Goal: Information Seeking & Learning: Check status

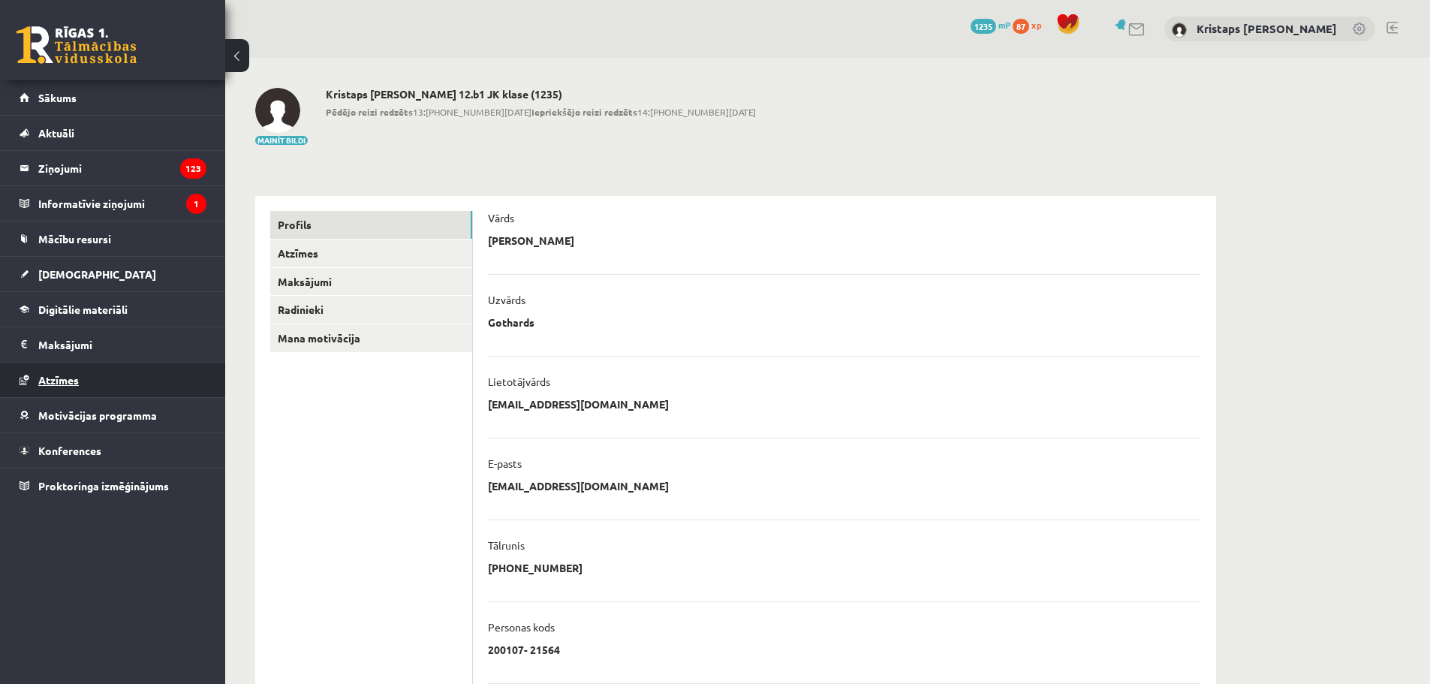
click at [50, 373] on link "Atzīmes" at bounding box center [113, 379] width 187 height 35
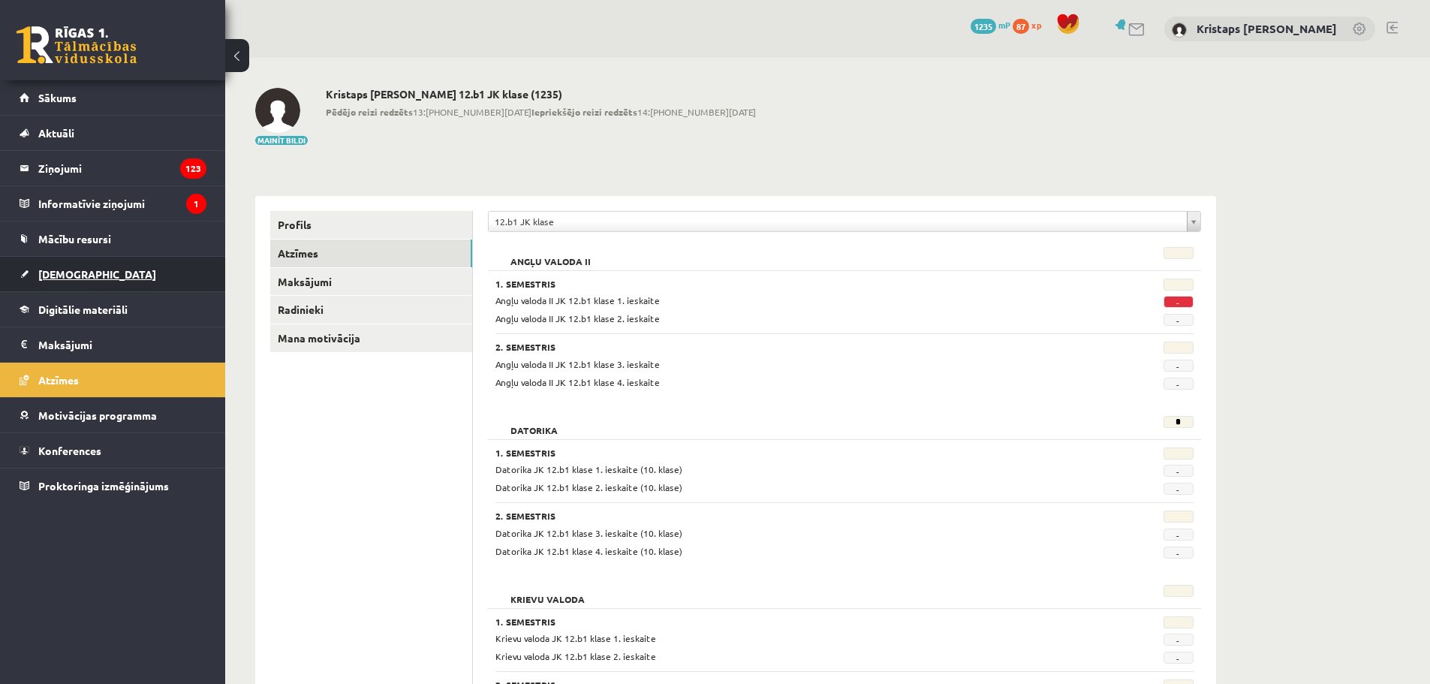
click at [60, 278] on span "[DEMOGRAPHIC_DATA]" at bounding box center [97, 274] width 118 height 14
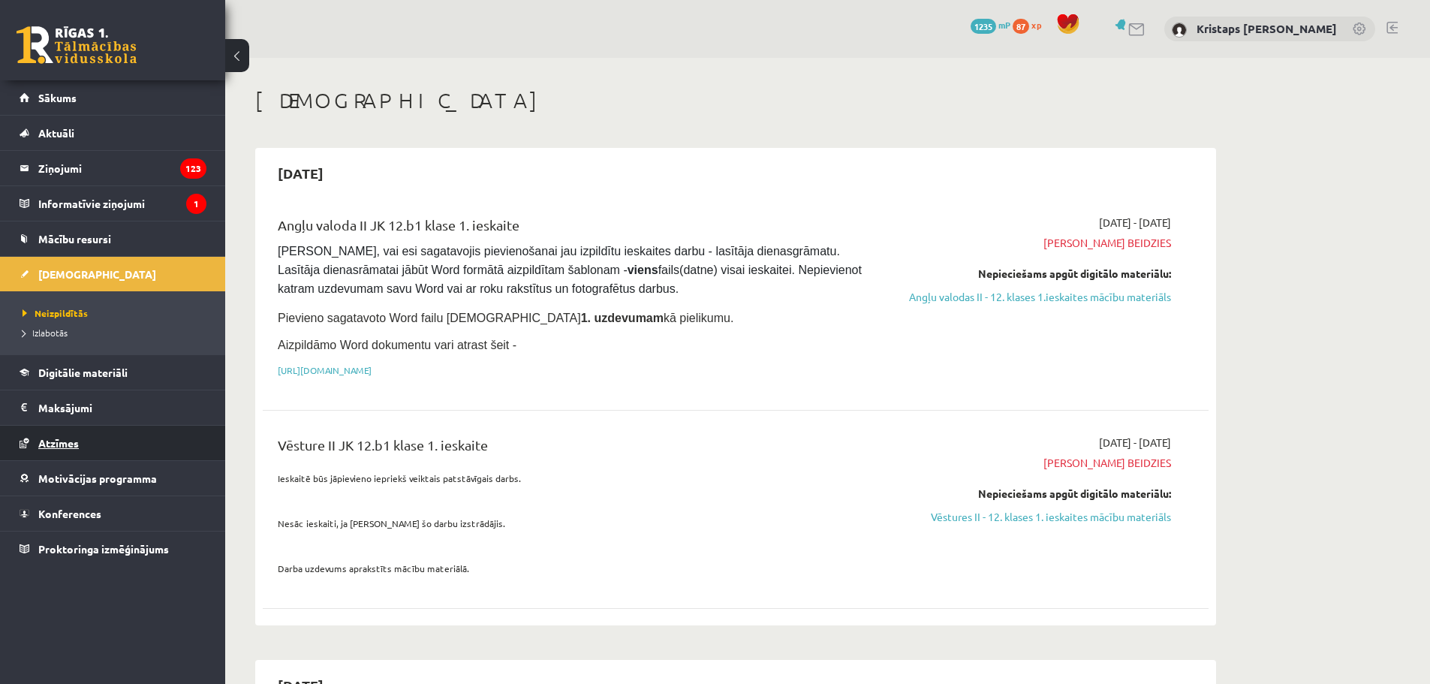
click at [64, 437] on span "Atzīmes" at bounding box center [58, 443] width 41 height 14
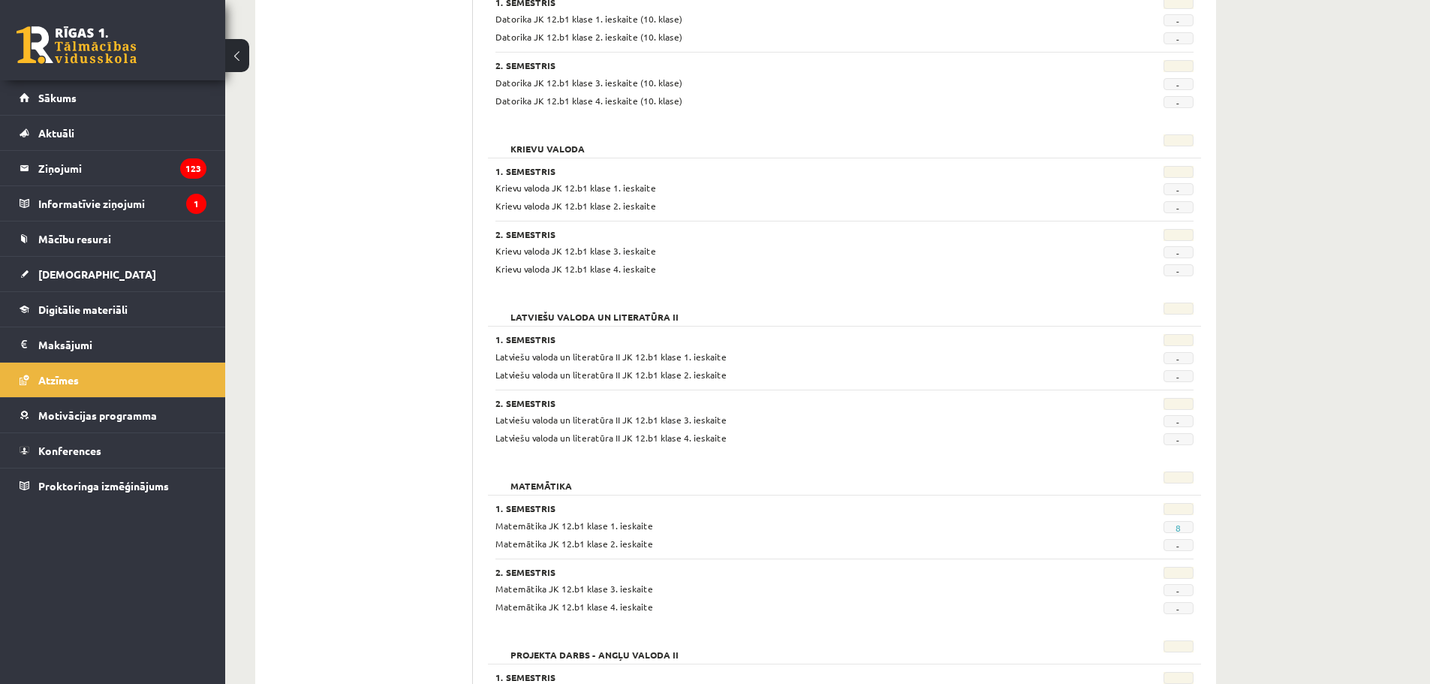
scroll to position [75, 0]
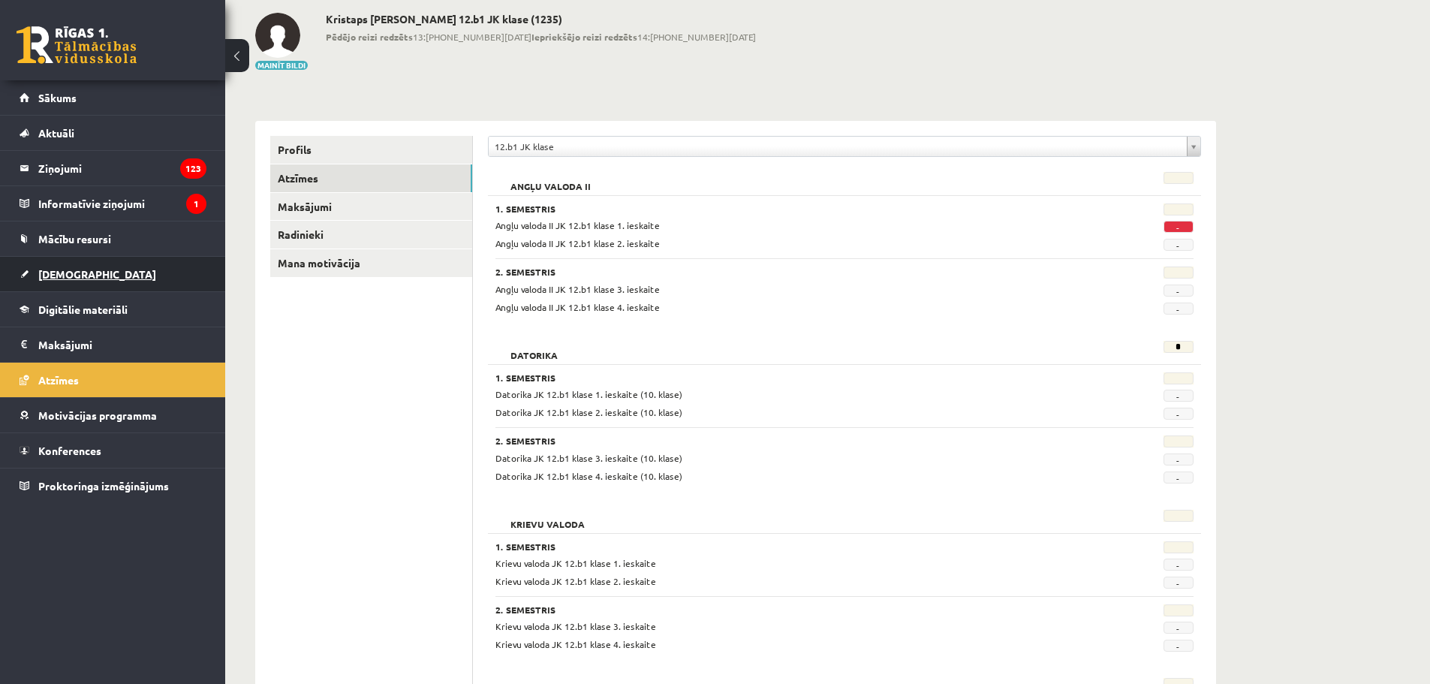
click at [50, 272] on span "[DEMOGRAPHIC_DATA]" at bounding box center [97, 274] width 118 height 14
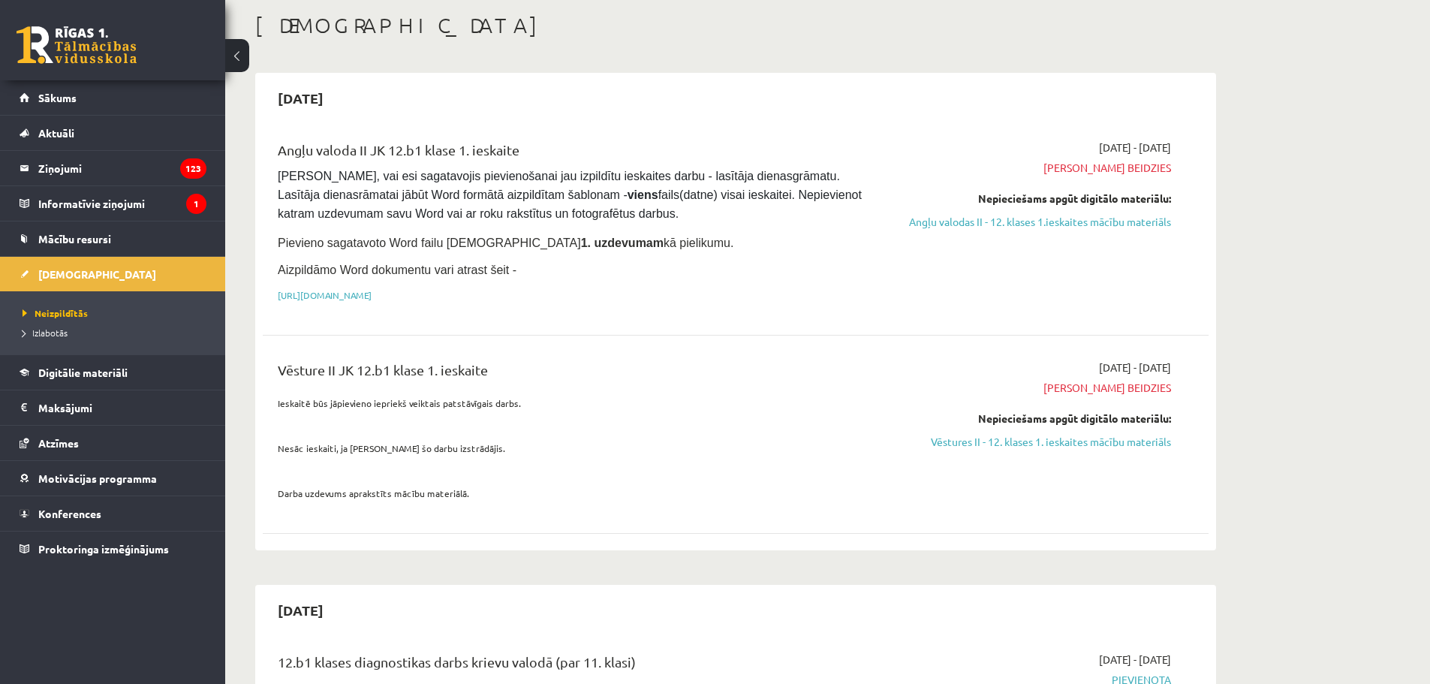
click at [60, 335] on span "Izlabotās" at bounding box center [45, 332] width 45 height 12
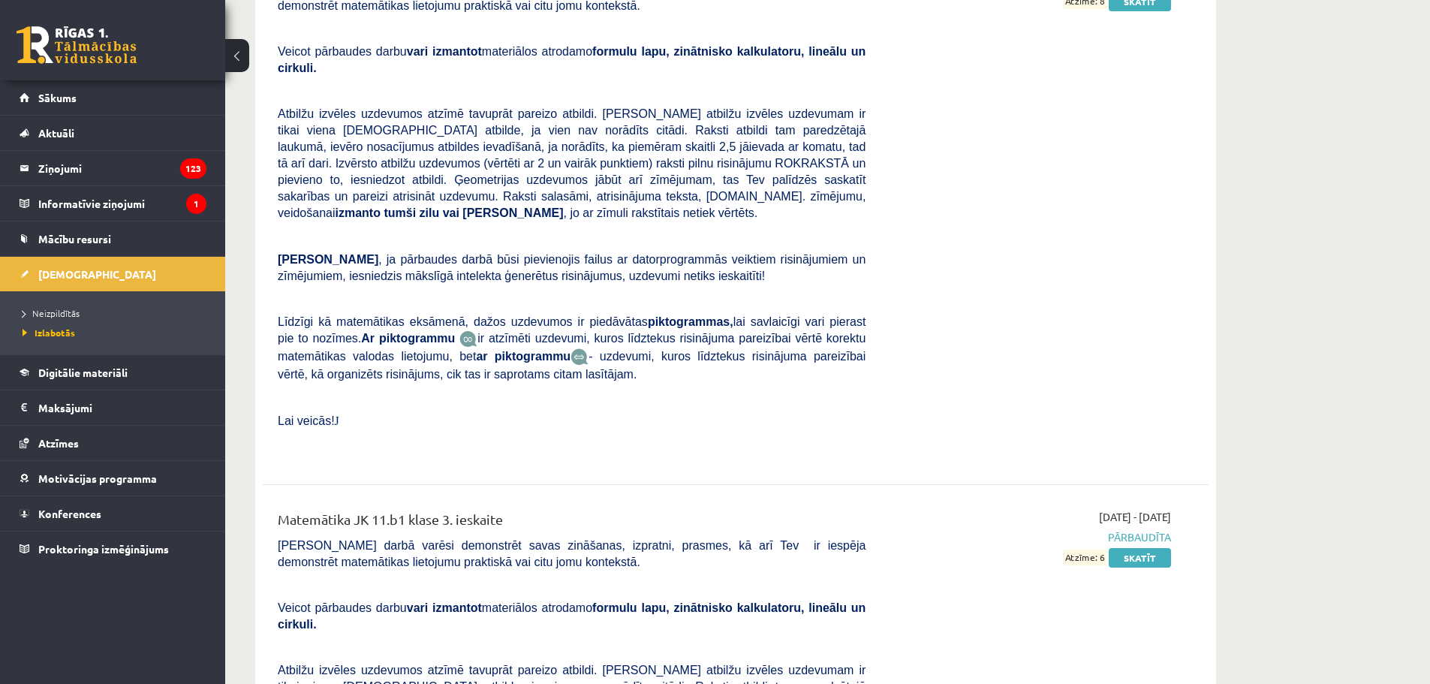
scroll to position [2101, 0]
